Goal: Task Accomplishment & Management: Use online tool/utility

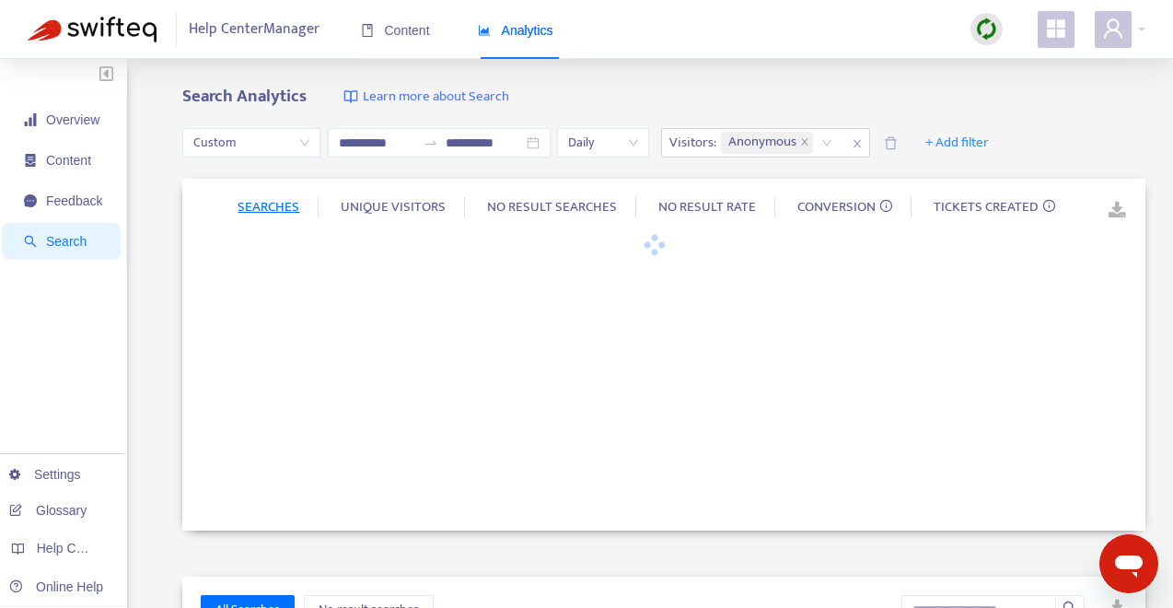
type input "**********"
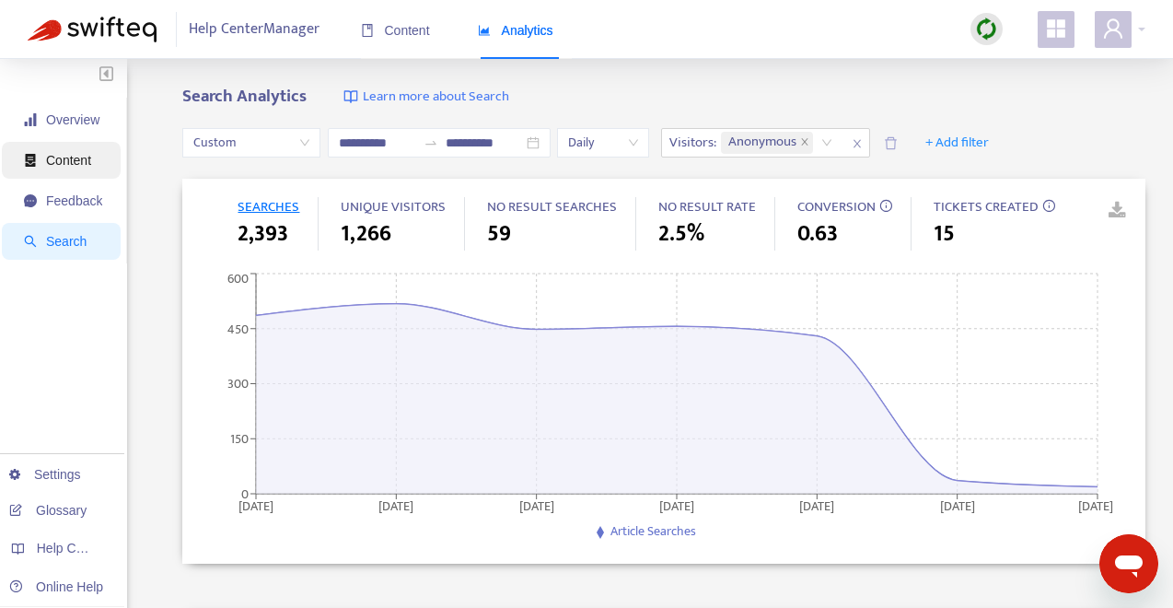
click at [80, 148] on span "Content" at bounding box center [63, 160] width 78 height 37
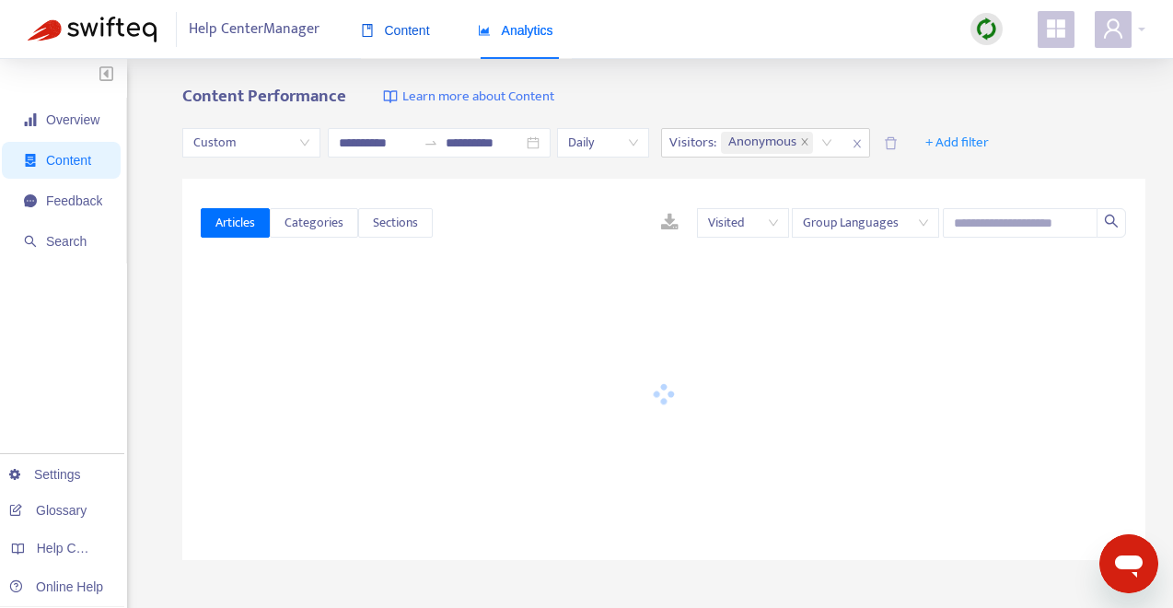
click at [402, 35] on span "Content" at bounding box center [395, 30] width 69 height 15
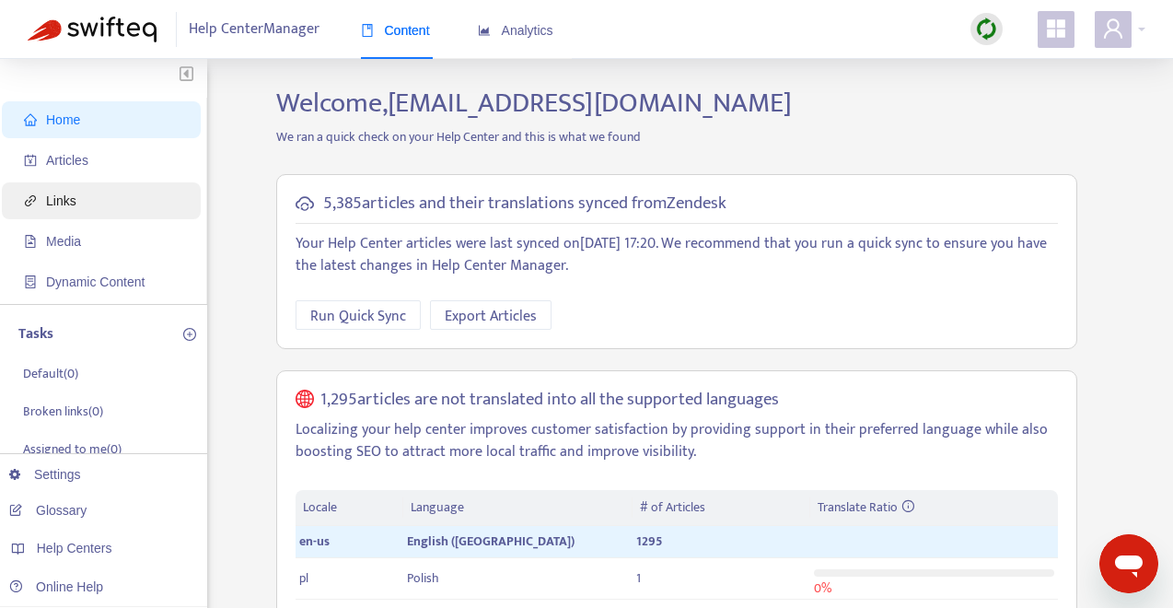
click at [95, 204] on span "Links" at bounding box center [105, 200] width 162 height 37
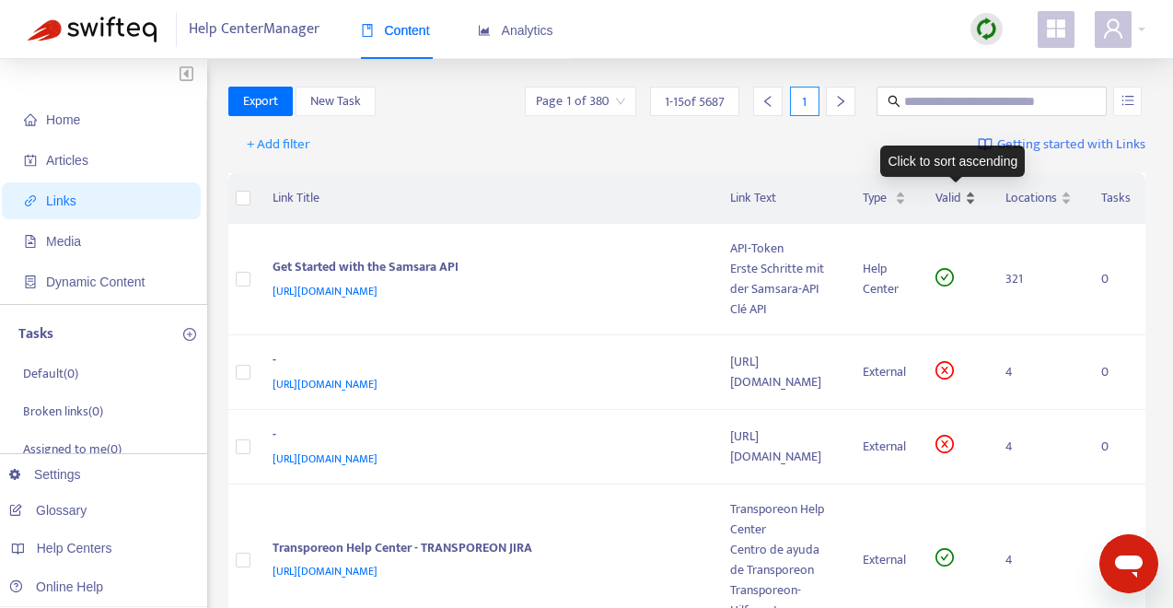
click at [969, 196] on div "Valid" at bounding box center [956, 198] width 41 height 20
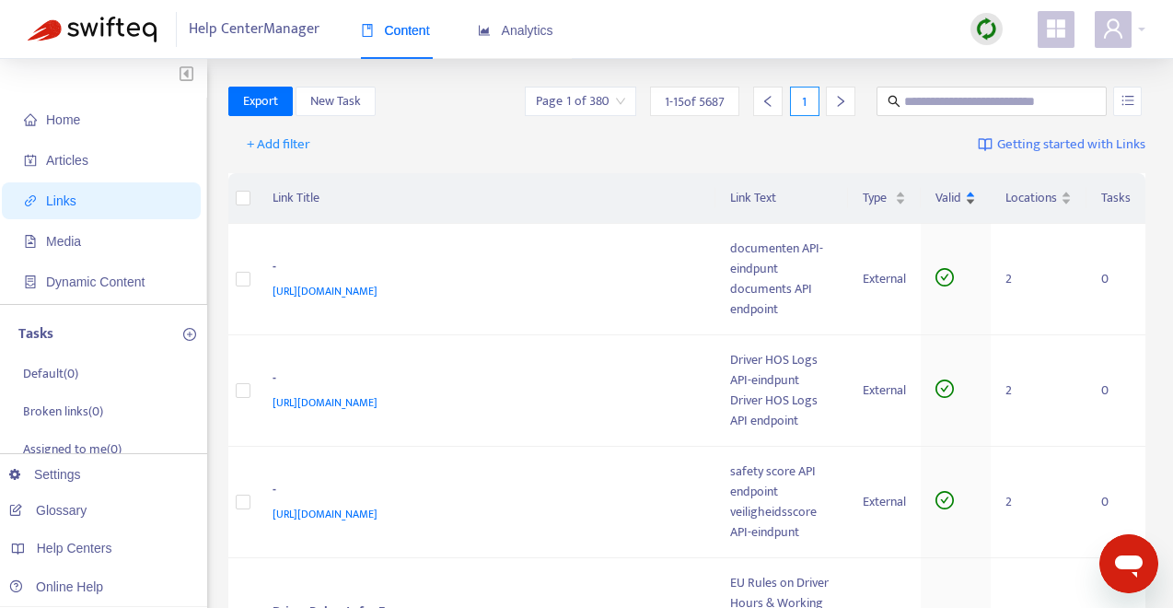
click at [969, 197] on div "Valid" at bounding box center [956, 198] width 41 height 20
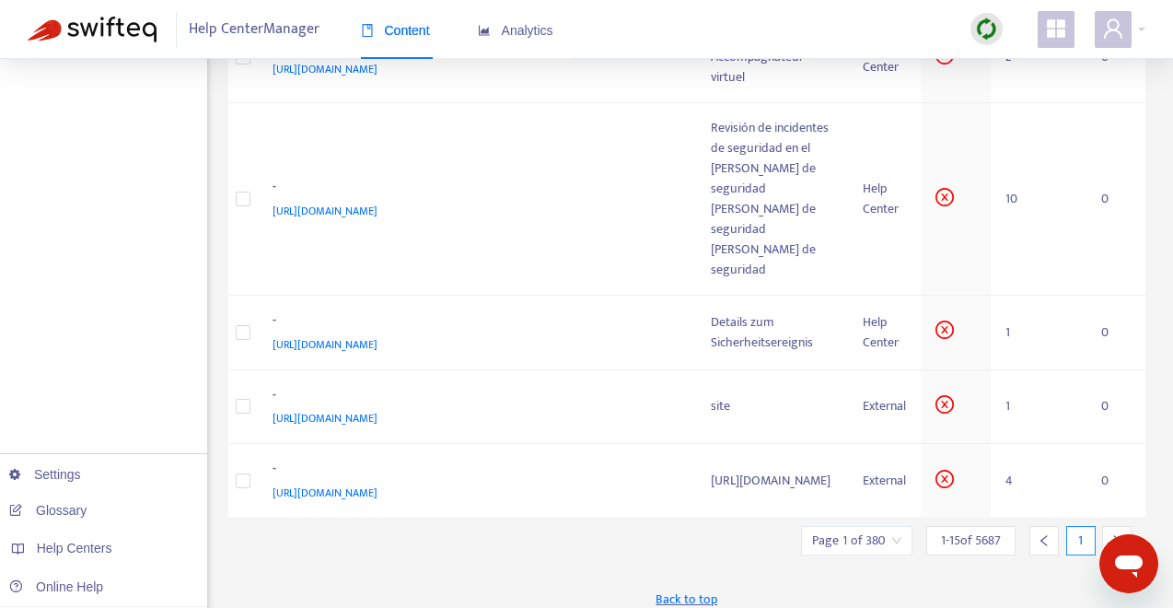
scroll to position [1250, 0]
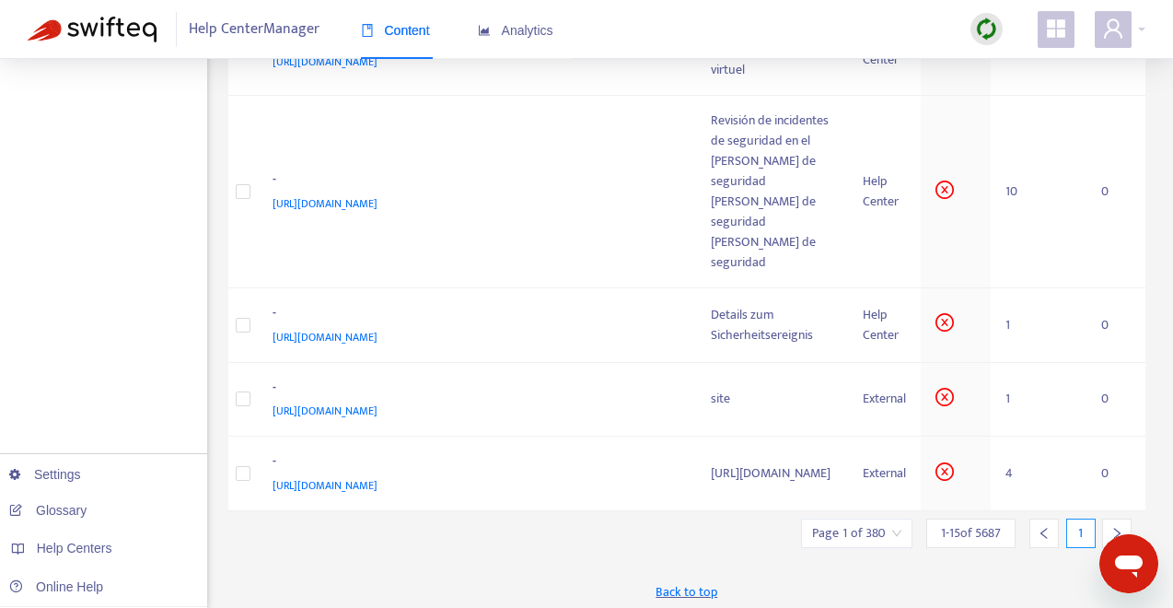
click at [1112, 527] on icon "right" at bounding box center [1117, 533] width 13 height 13
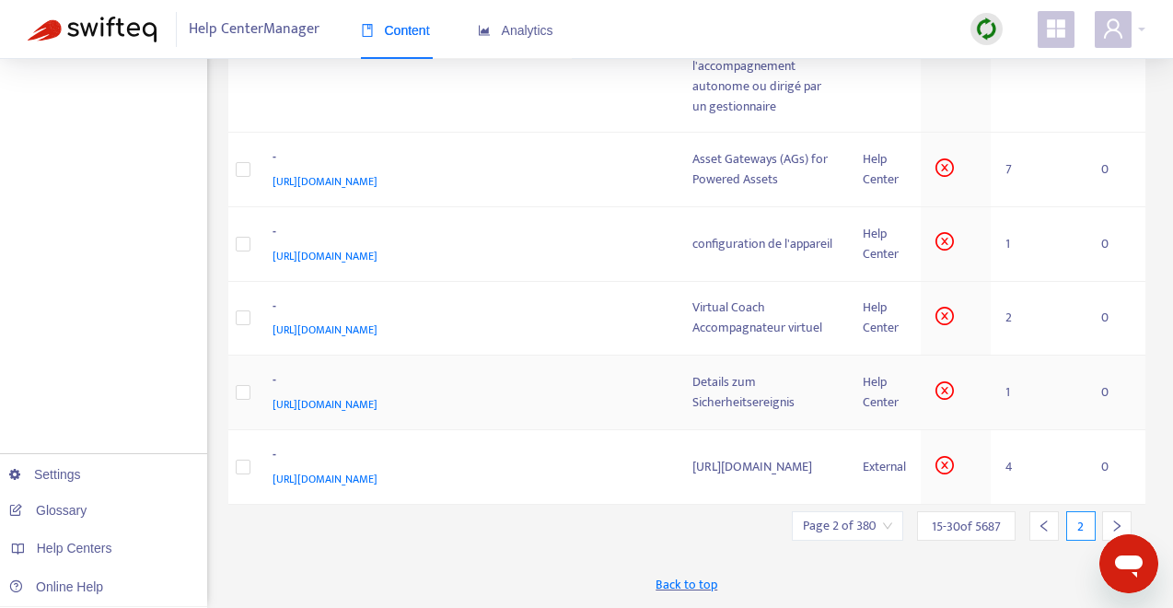
scroll to position [1323, 0]
click at [1118, 520] on icon "right" at bounding box center [1117, 525] width 13 height 13
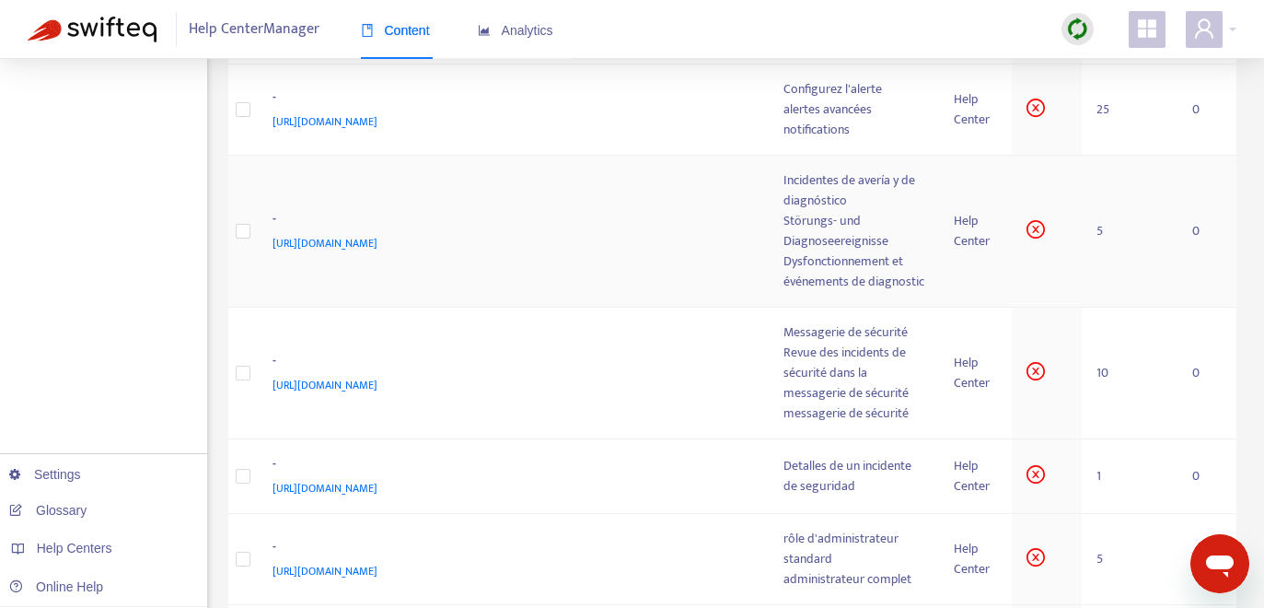
scroll to position [1249, 0]
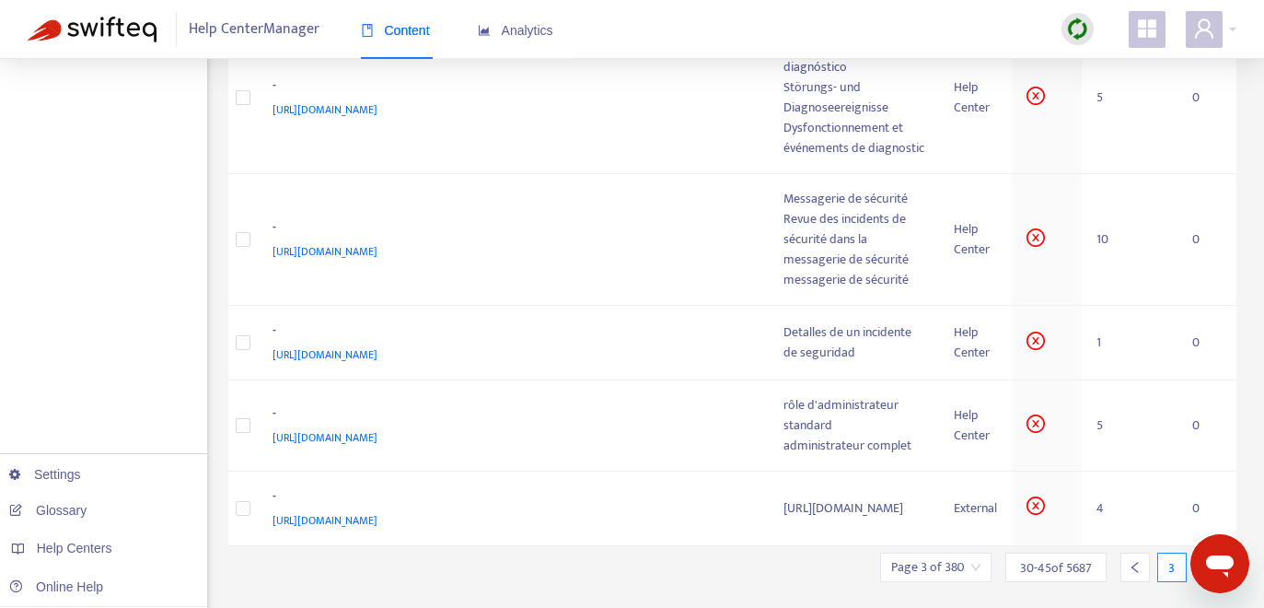
click at [1172, 553] on div at bounding box center [1208, 567] width 29 height 29
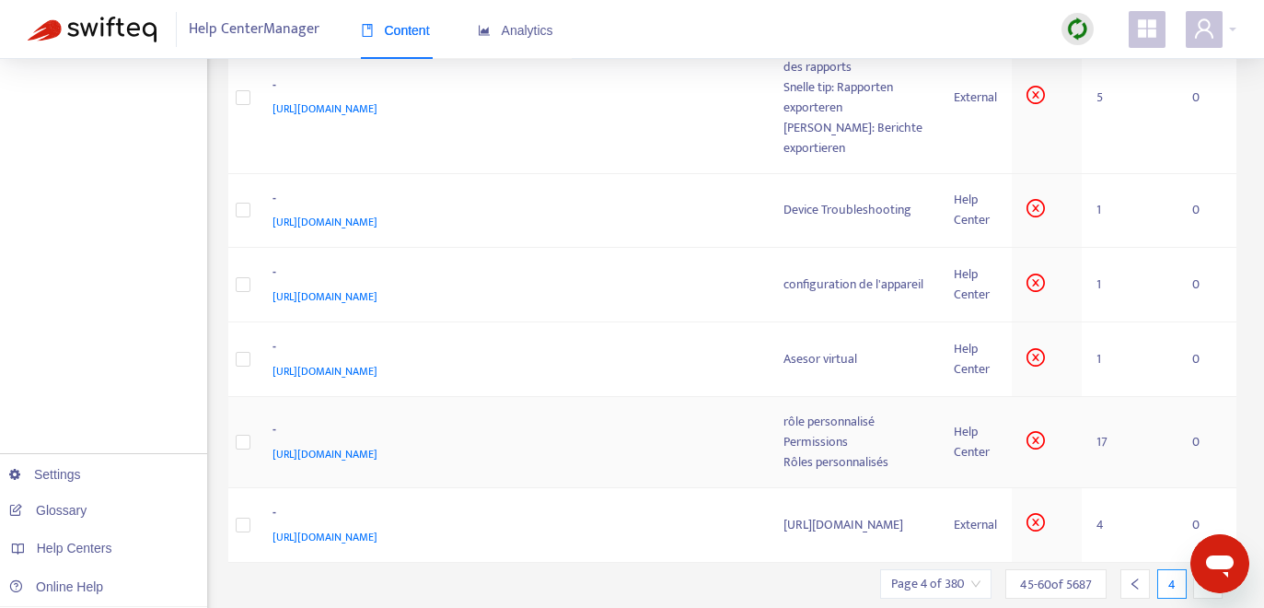
scroll to position [1141, 0]
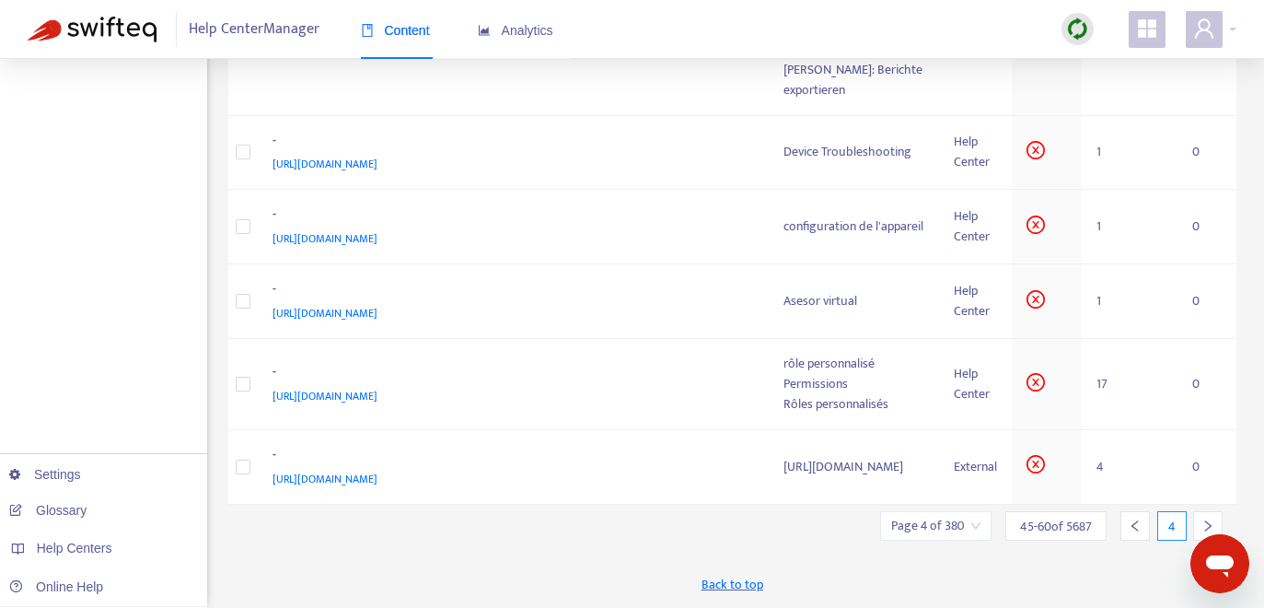
click at [1172, 515] on div at bounding box center [1208, 525] width 29 height 29
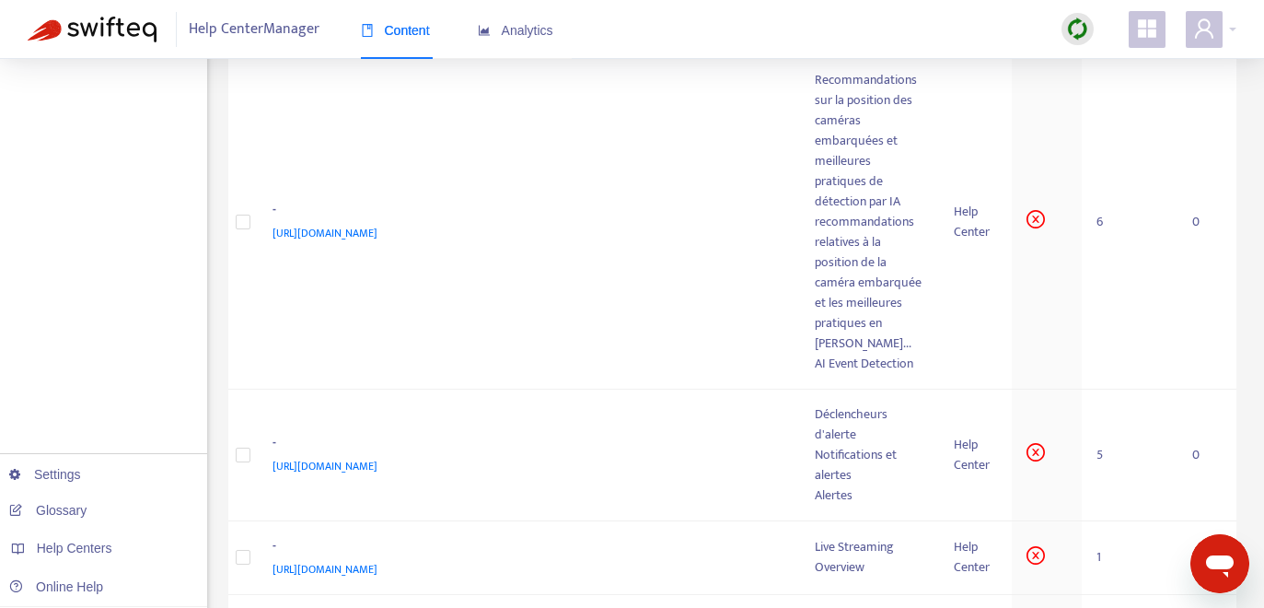
scroll to position [1357, 0]
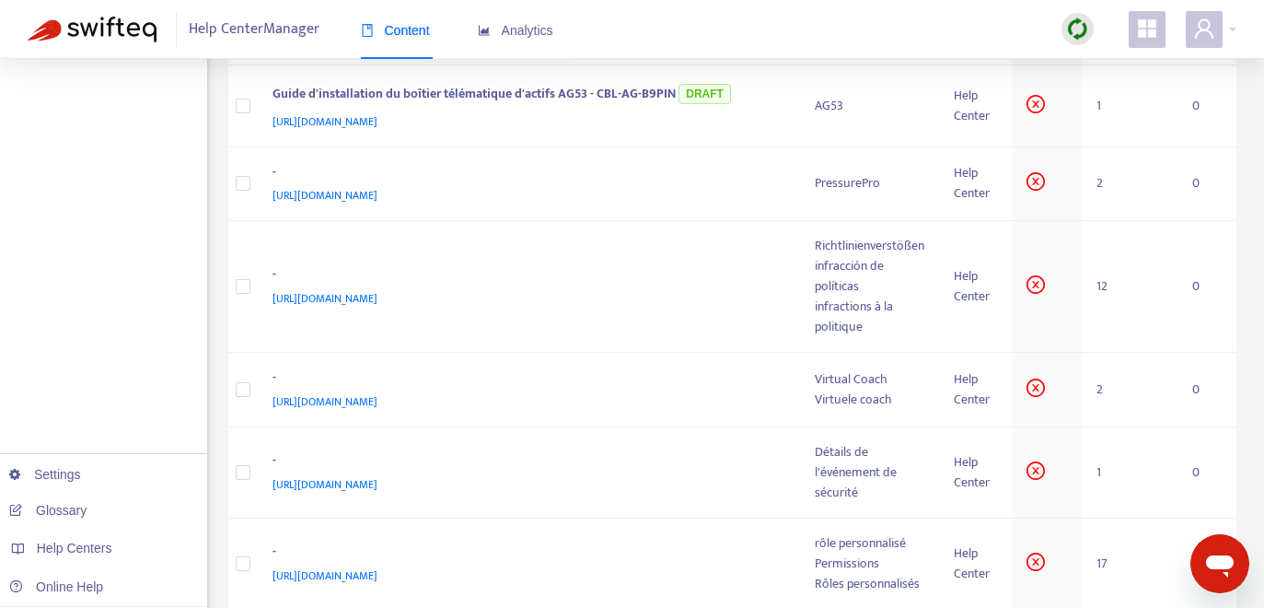
click at [1147, 596] on input "text" at bounding box center [1137, 610] width 138 height 29
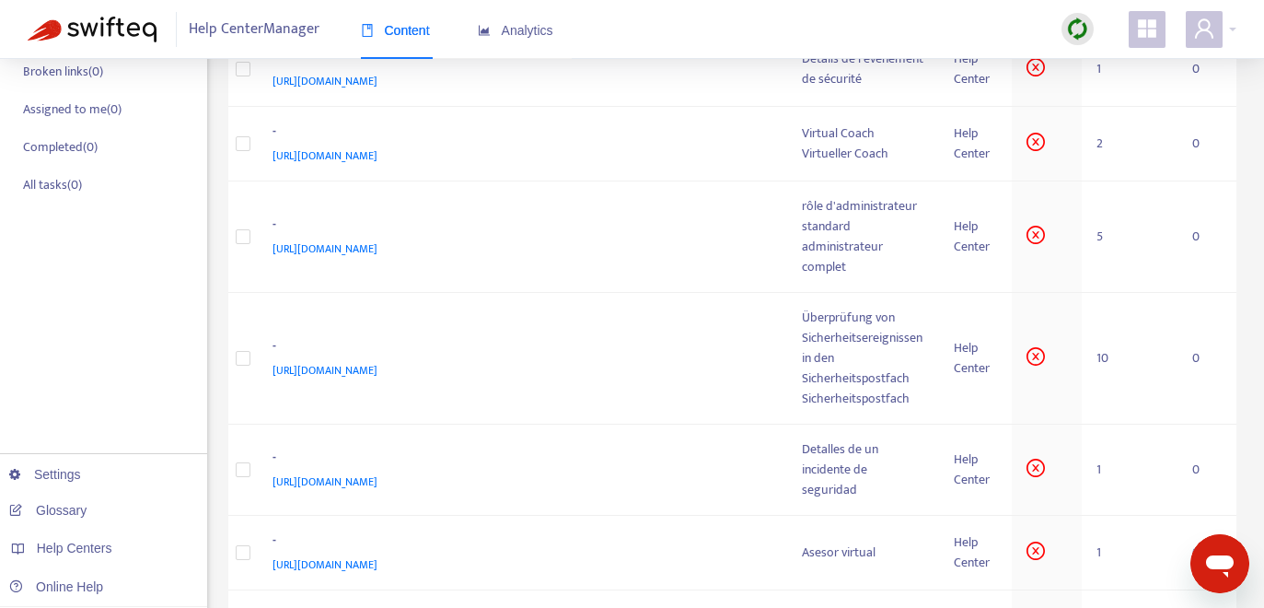
scroll to position [0, 0]
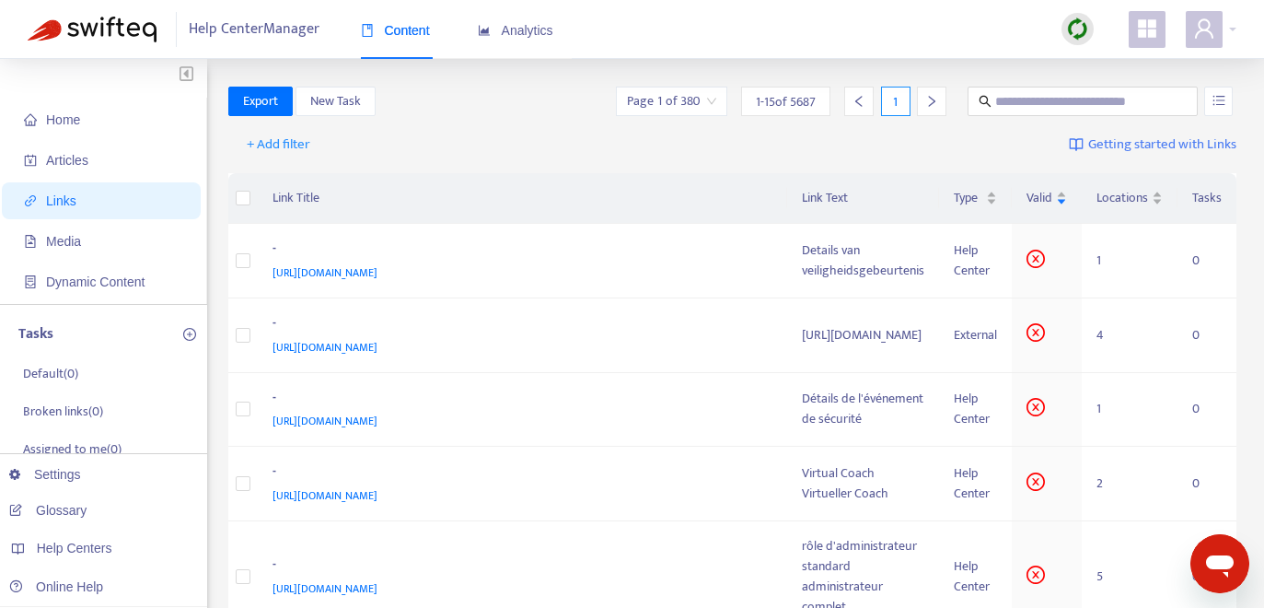
type input "*"
click at [1056, 100] on input "text" at bounding box center [1084, 101] width 177 height 20
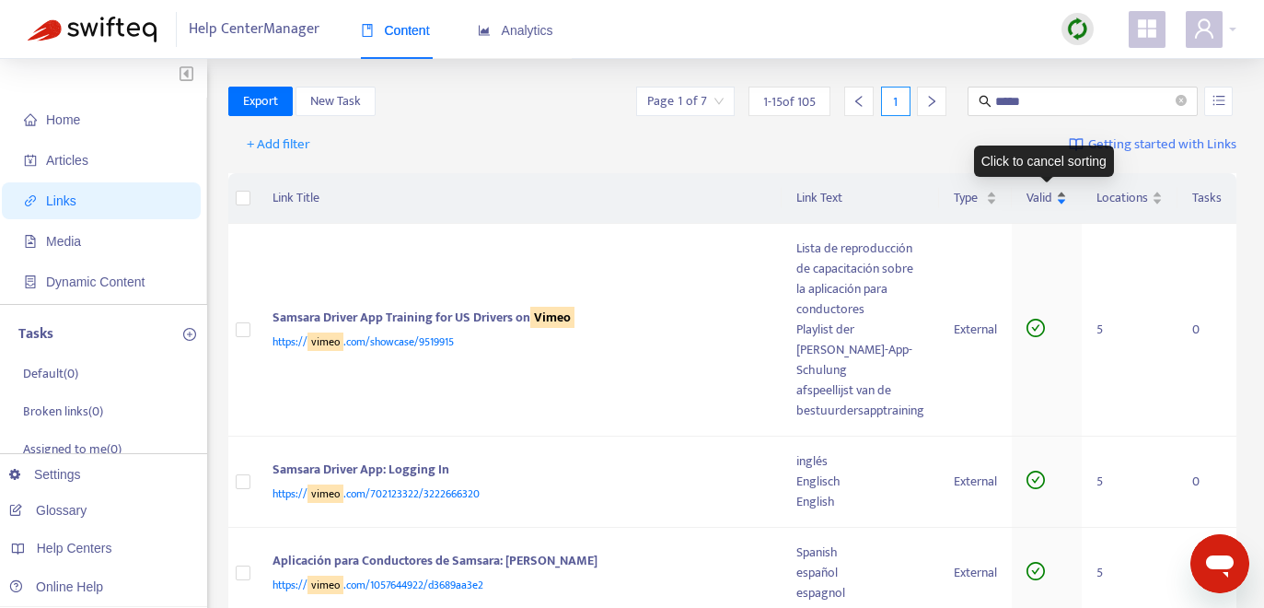
click at [1055, 197] on div "Valid" at bounding box center [1047, 198] width 41 height 20
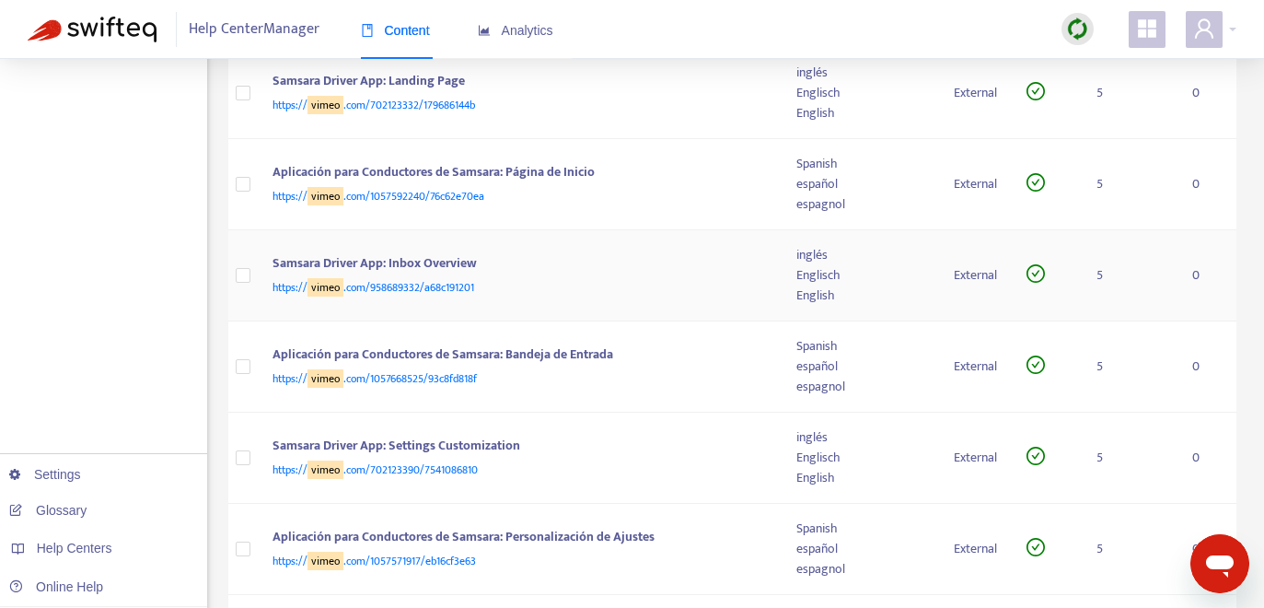
scroll to position [553, 0]
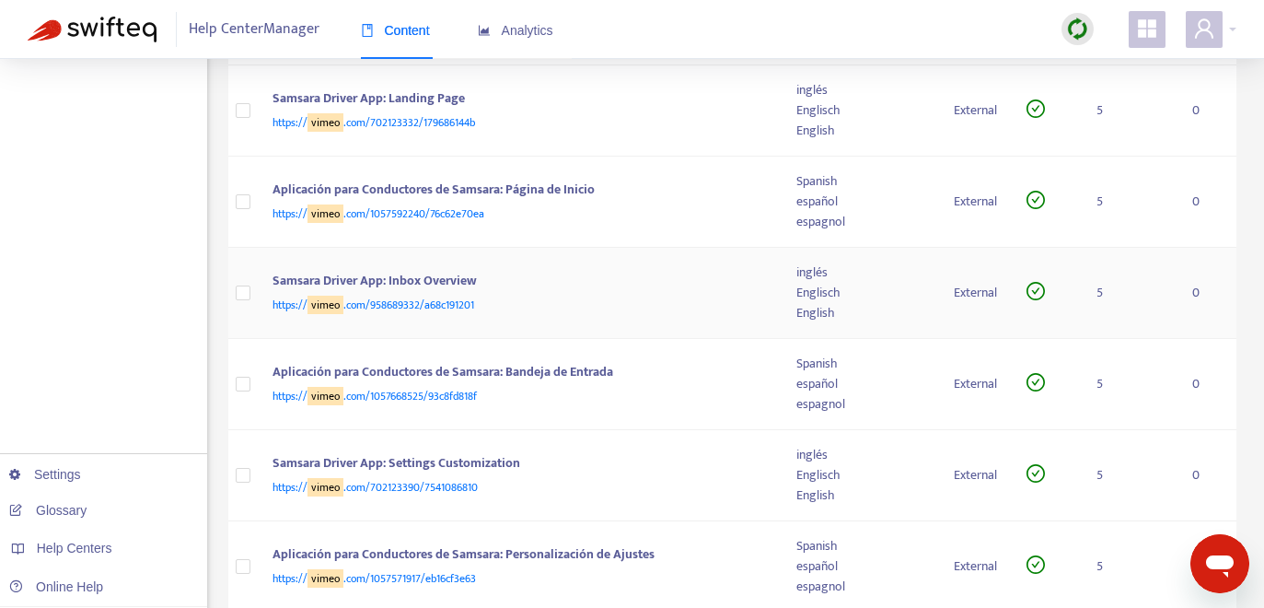
click at [655, 271] on div "Samsara Driver App: Inbox Overview" at bounding box center [517, 283] width 488 height 24
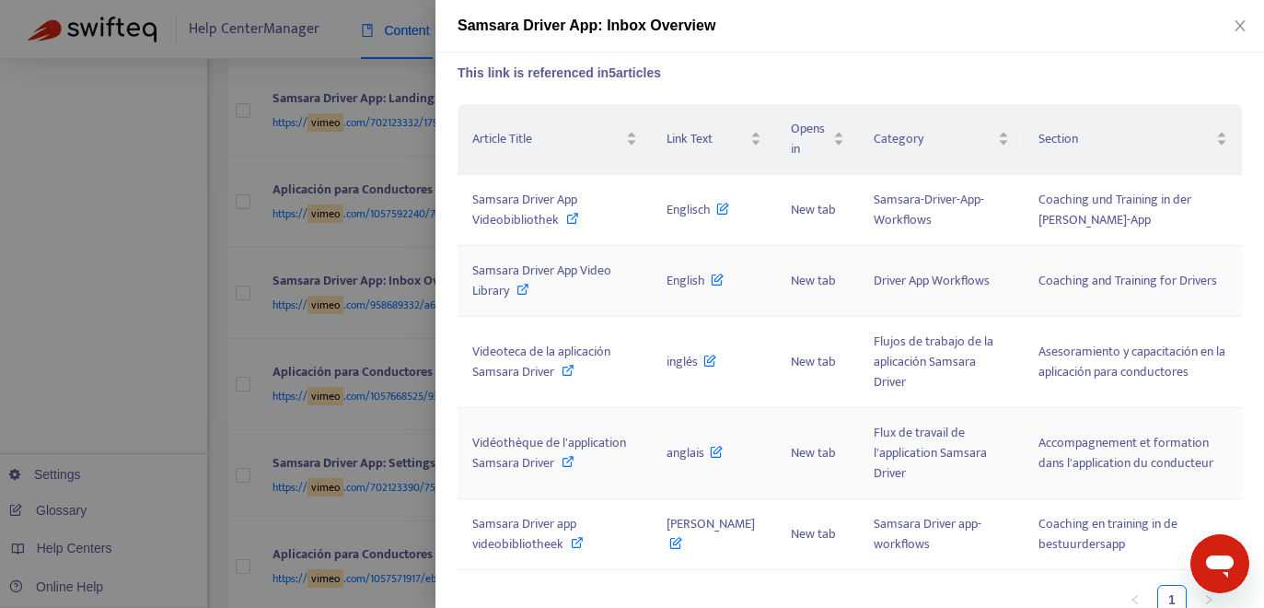
scroll to position [0, 0]
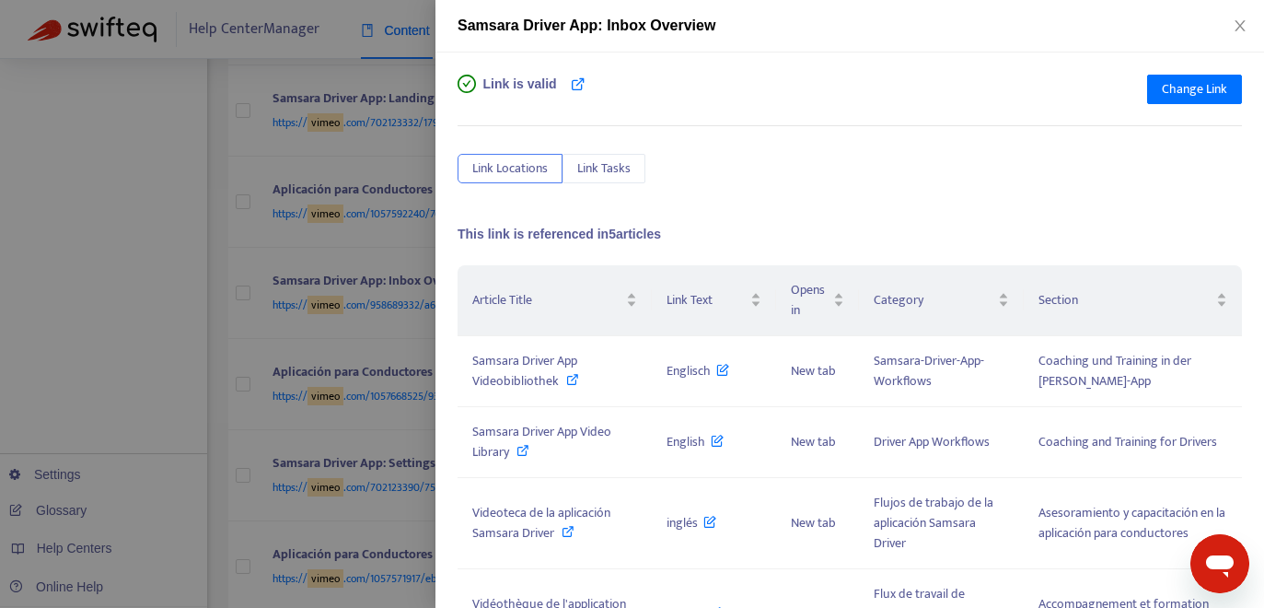
click at [371, 213] on div at bounding box center [632, 304] width 1264 height 608
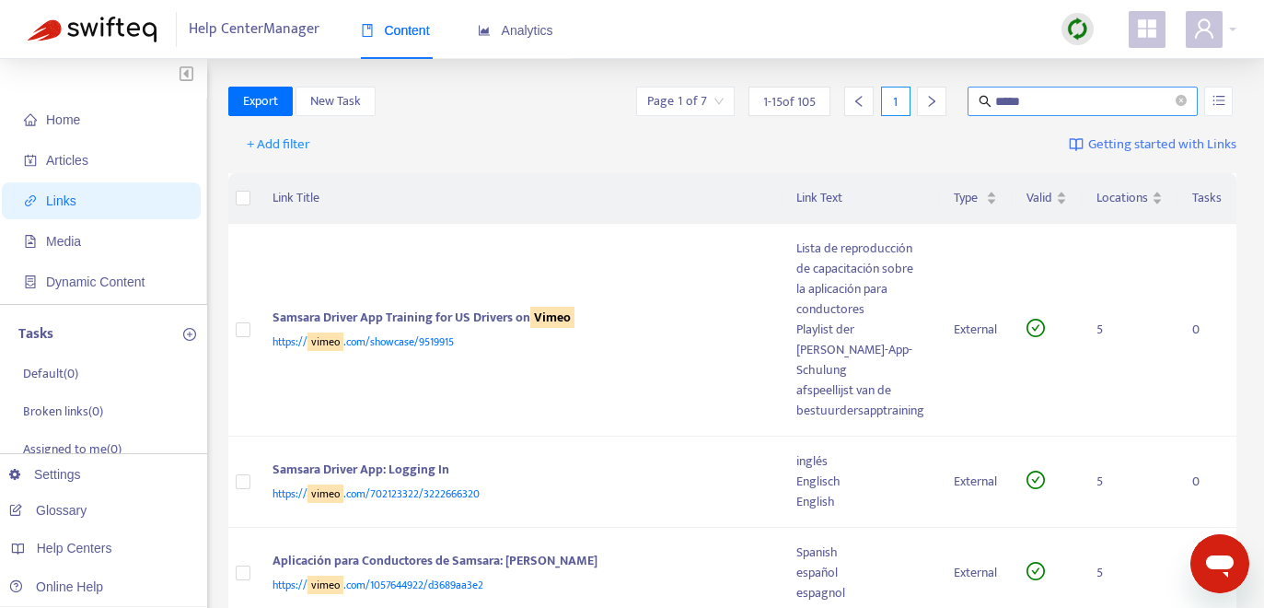
click at [1019, 101] on input "*****" at bounding box center [1084, 101] width 177 height 20
type input "*******"
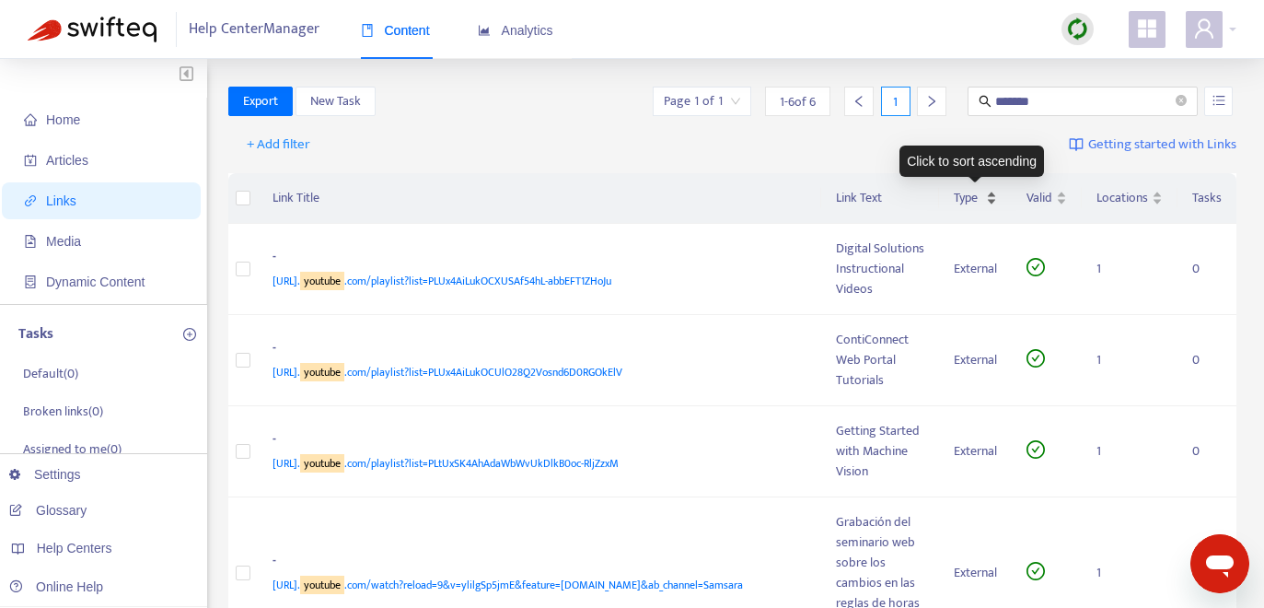
click at [982, 195] on span "Type" at bounding box center [968, 198] width 29 height 20
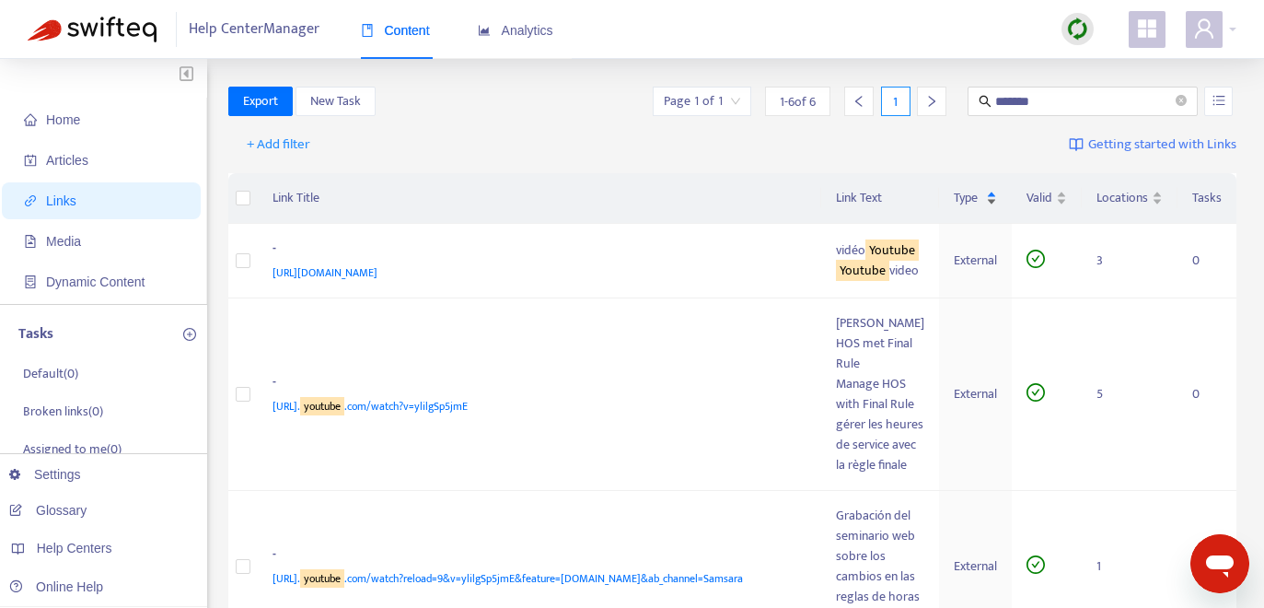
click at [982, 195] on span "Type" at bounding box center [968, 198] width 29 height 20
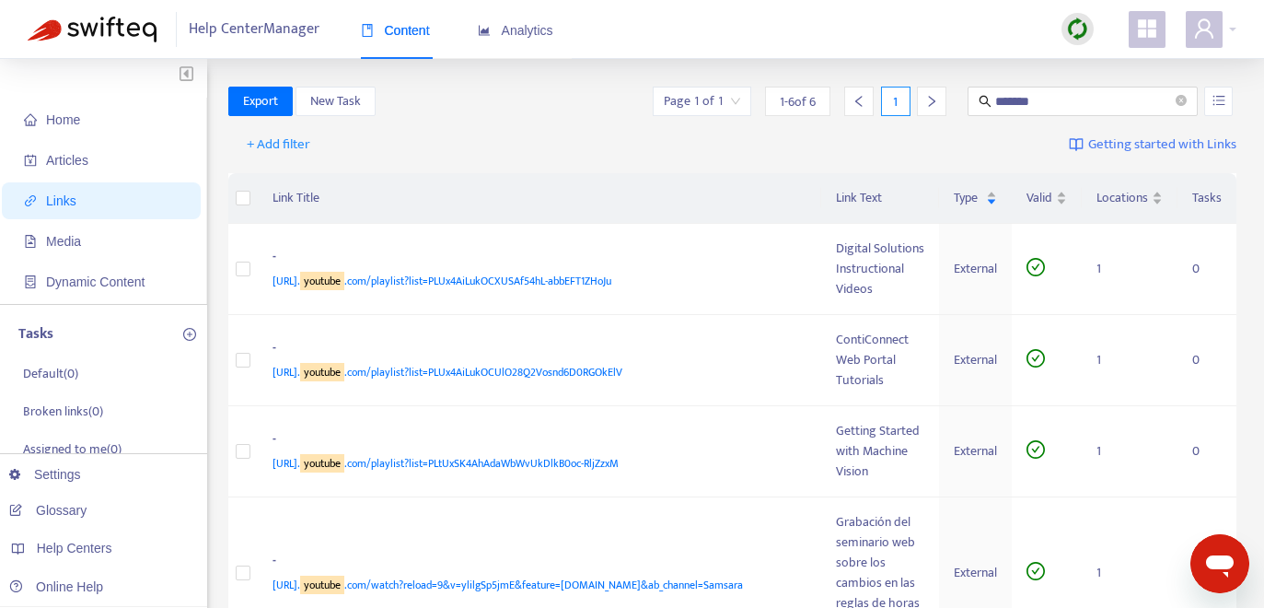
click at [1054, 201] on div "Valid" at bounding box center [1047, 198] width 41 height 20
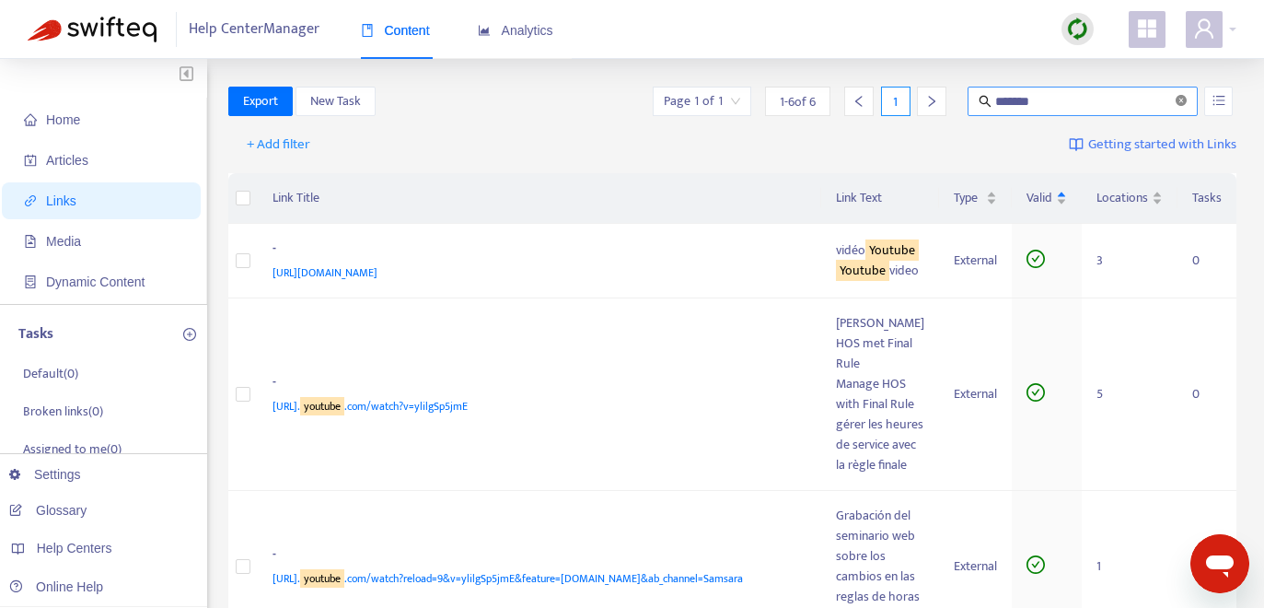
click at [1172, 99] on icon "close-circle" at bounding box center [1181, 100] width 11 height 11
